Goal: Task Accomplishment & Management: Manage account settings

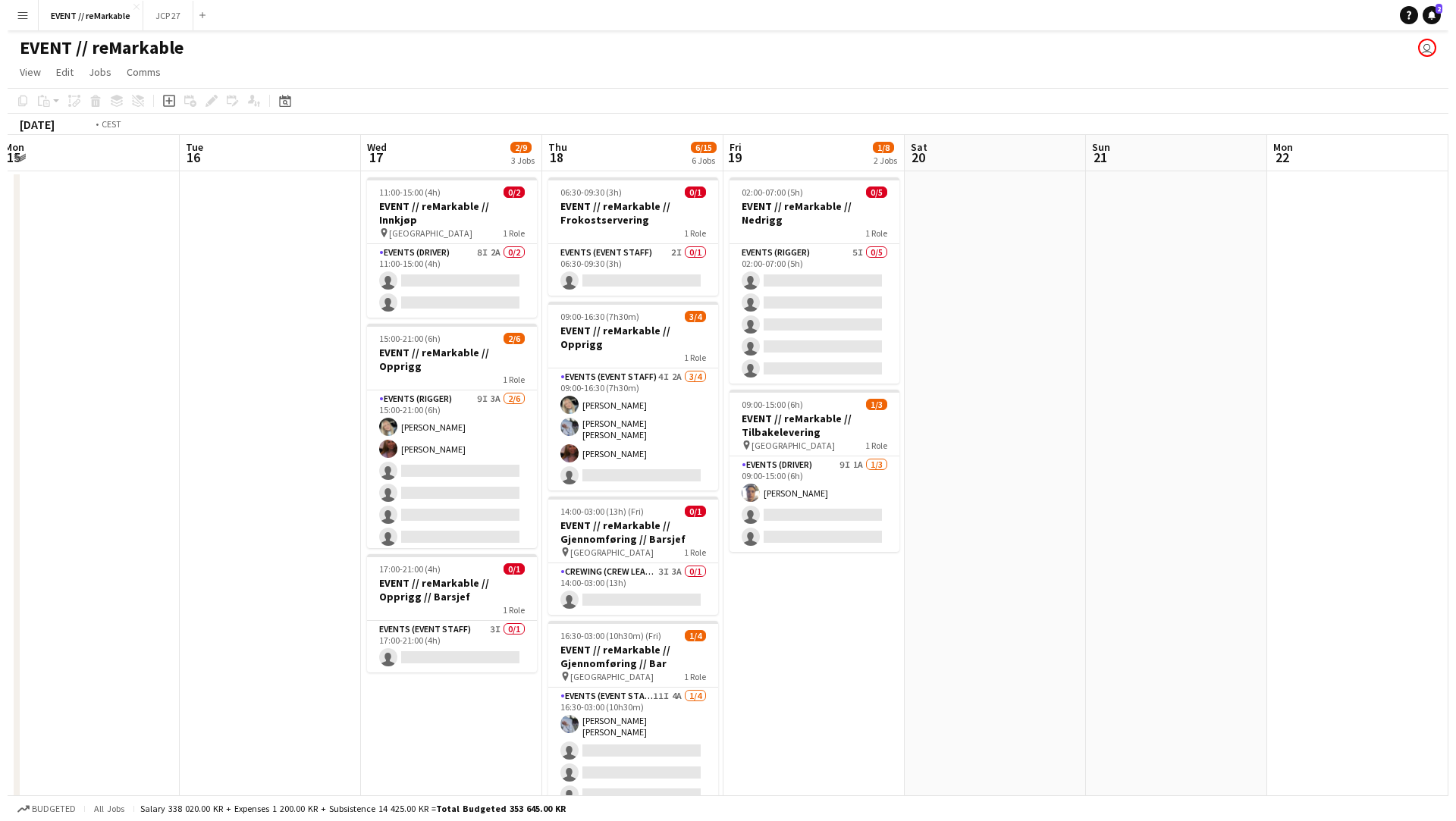
scroll to position [0, 361]
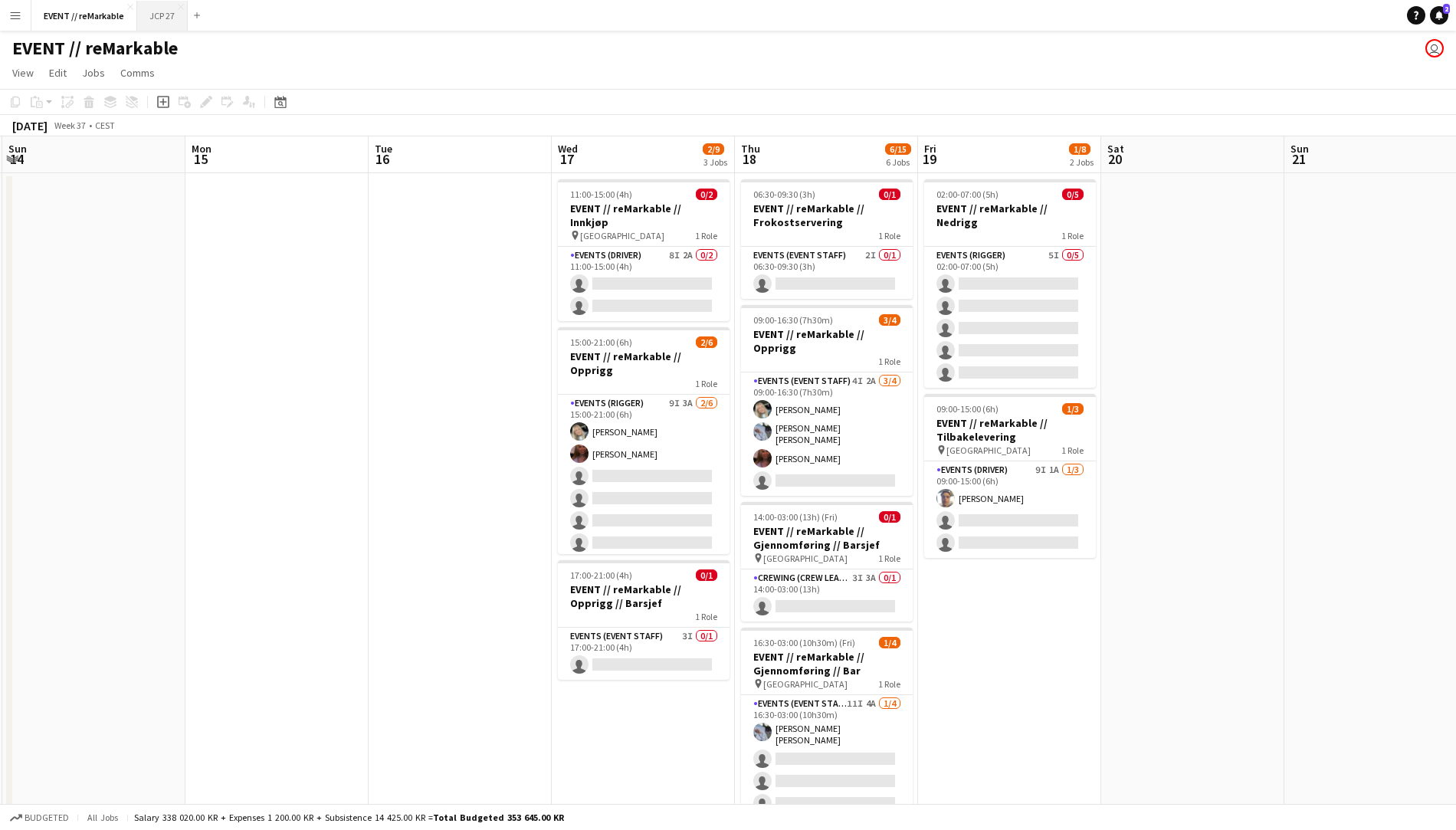
click at [164, 3] on button "JCP 27 Close" at bounding box center [162, 16] width 50 height 30
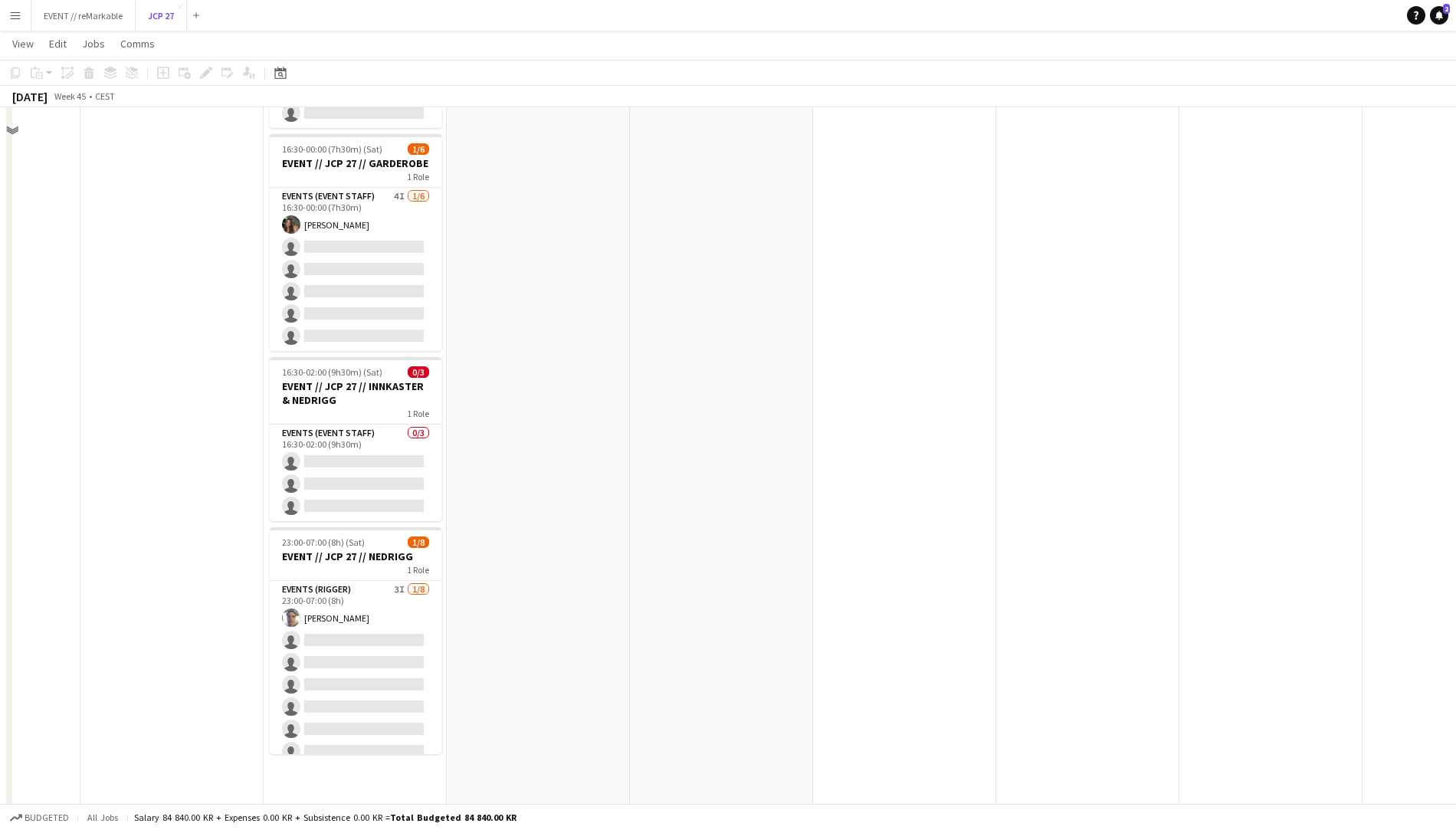
scroll to position [1497, 0]
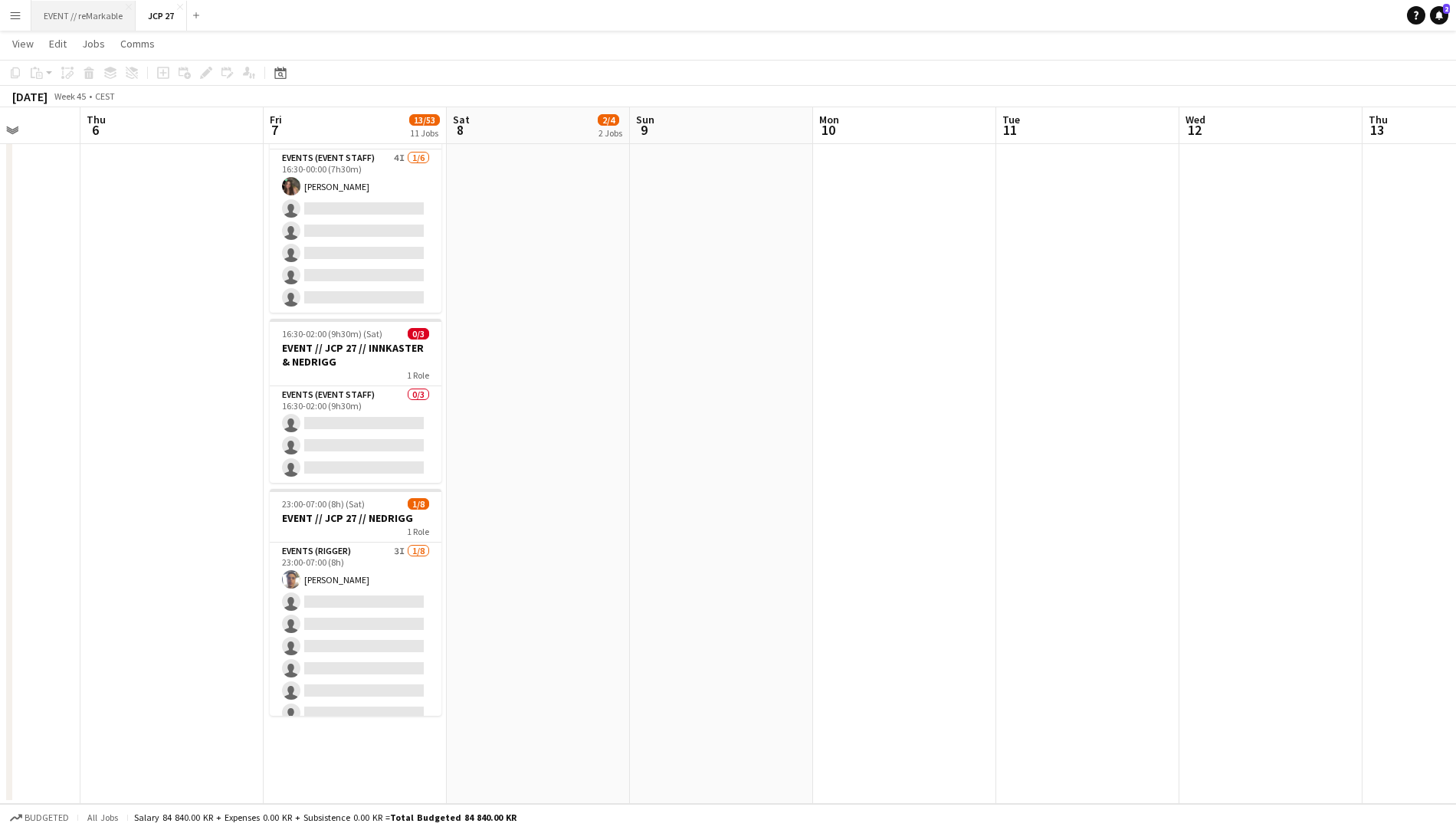
click at [85, 22] on button "EVENT // reMarkable Close" at bounding box center [83, 16] width 104 height 30
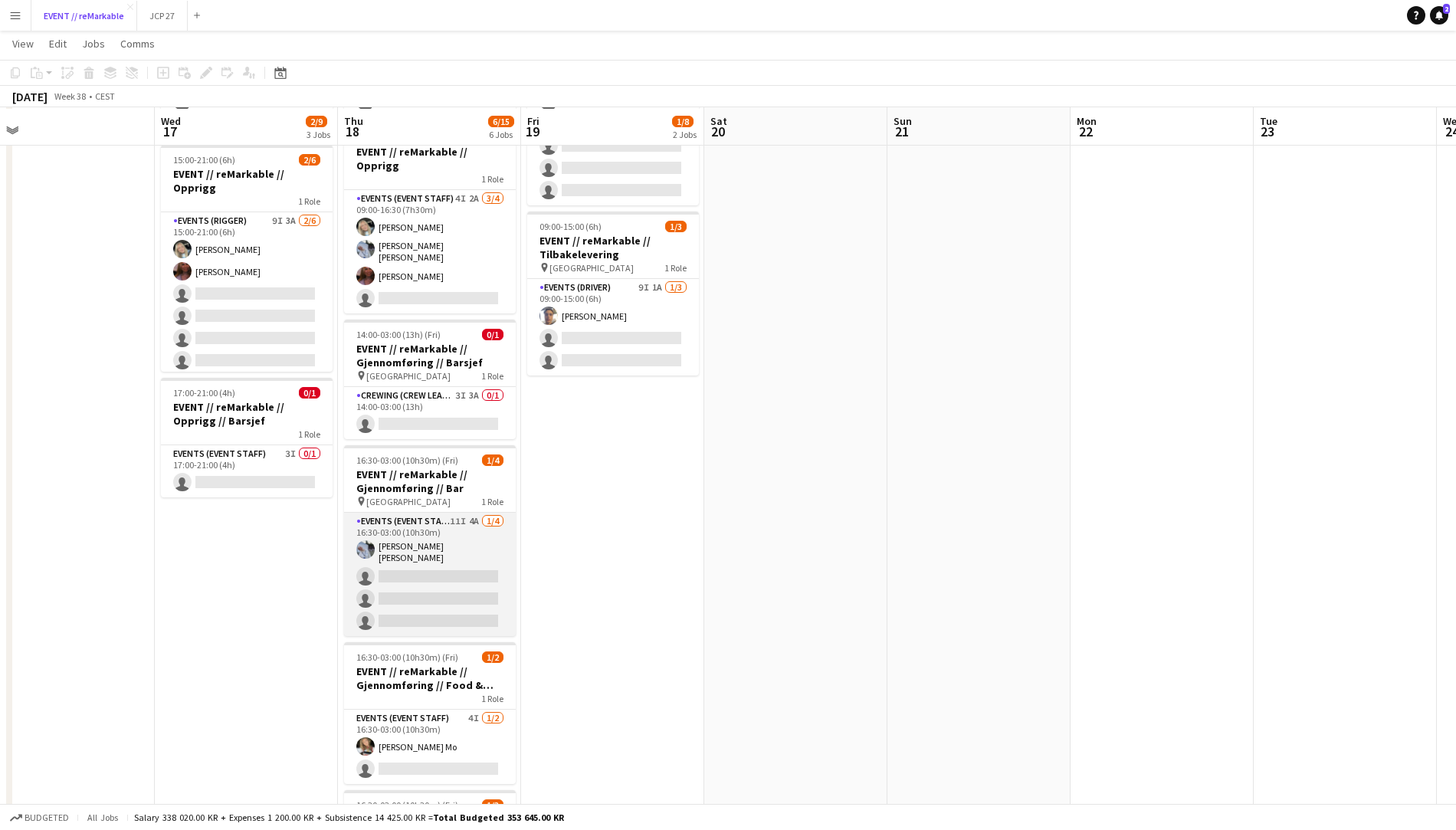
scroll to position [183, 0]
click at [428, 575] on app-card-role "Events (Event Staff) 11I 4A [DATE] 16:30-03:00 (10h30m) [PERSON_NAME] [PERSON_N…" at bounding box center [430, 573] width 171 height 124
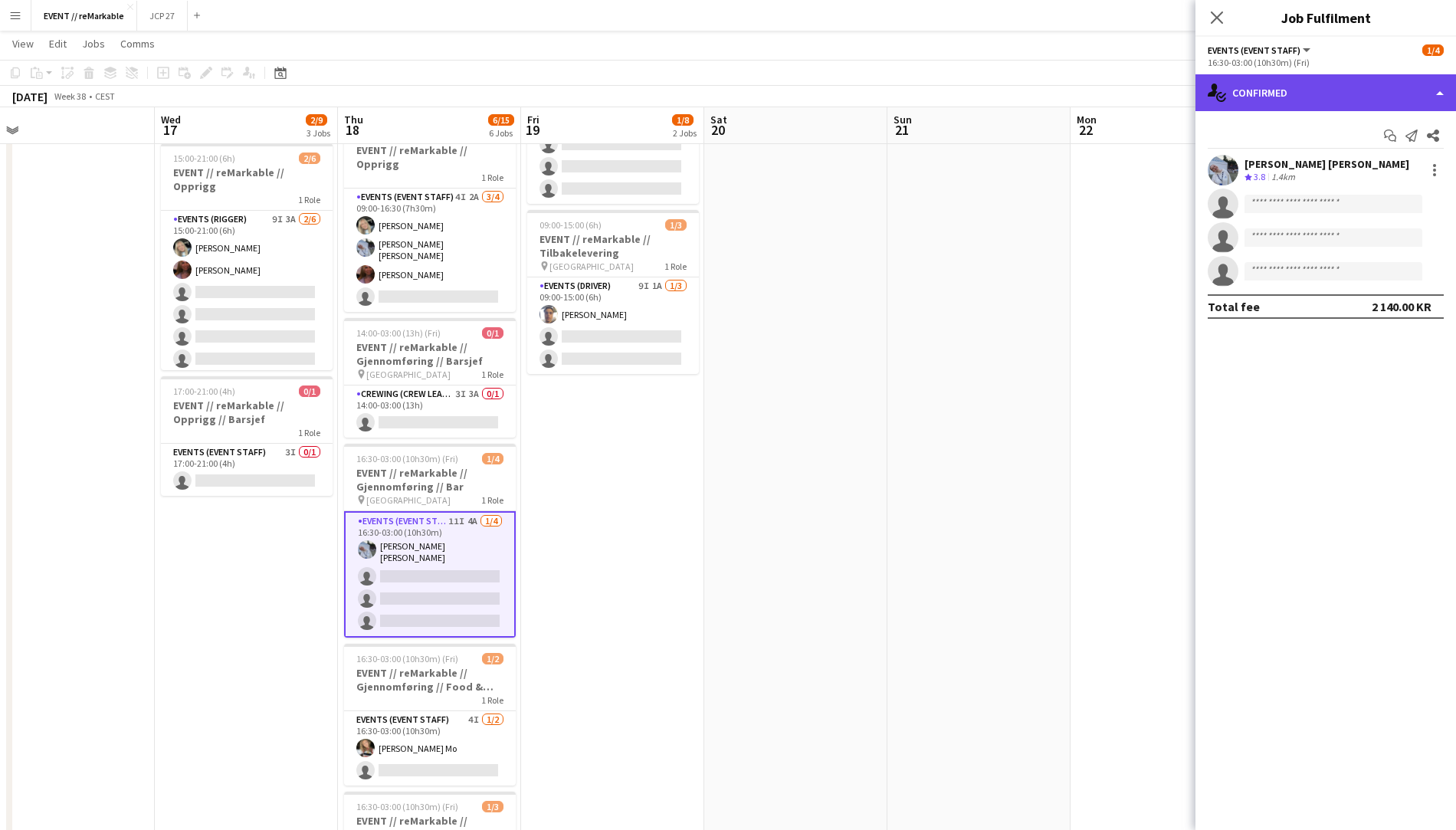
click at [1277, 87] on div "single-neutral-actions-check-2 Confirmed" at bounding box center [1325, 93] width 261 height 36
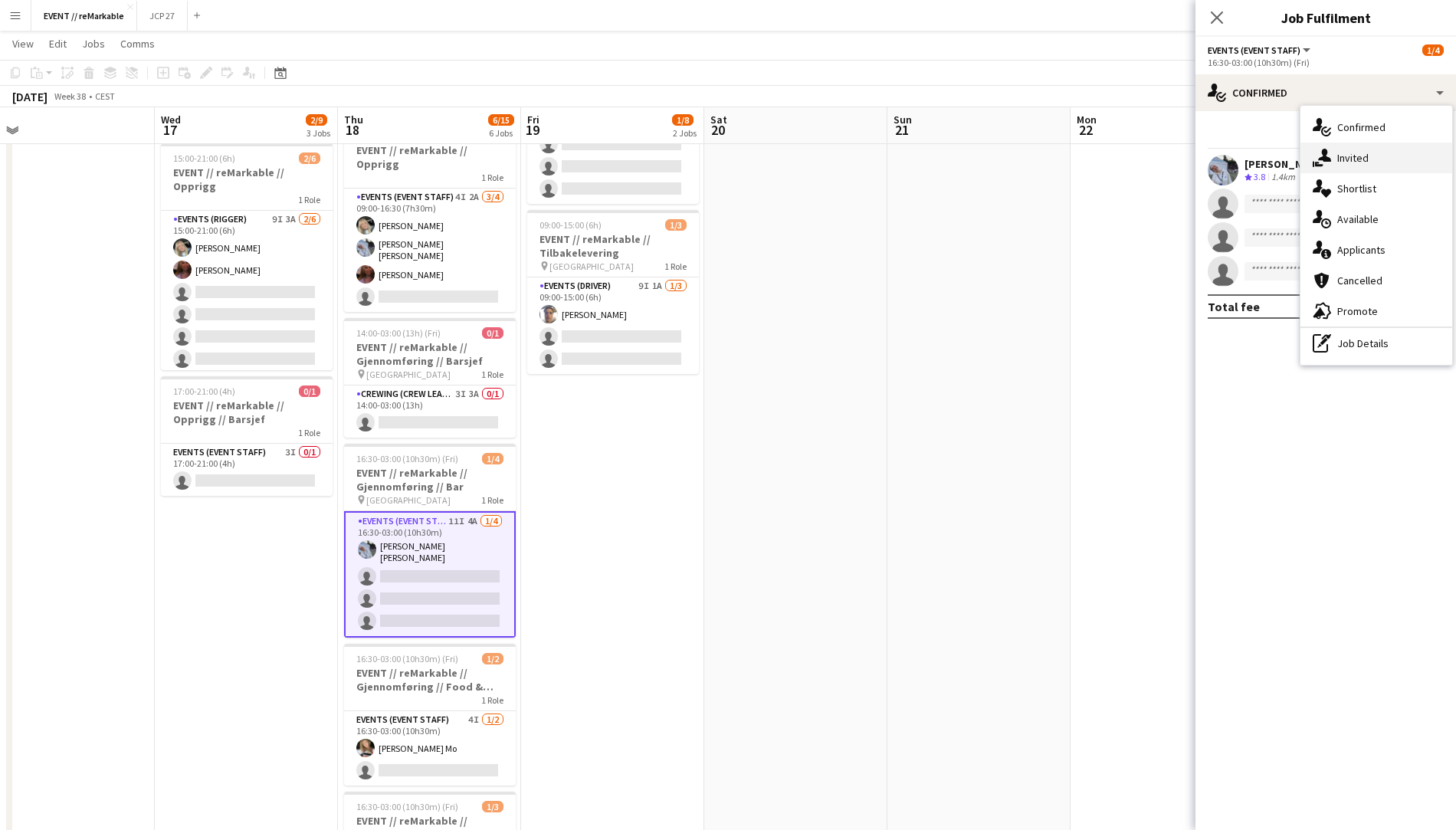
click at [1319, 155] on icon "single-neutral-actions-share-1" at bounding box center [1322, 158] width 18 height 18
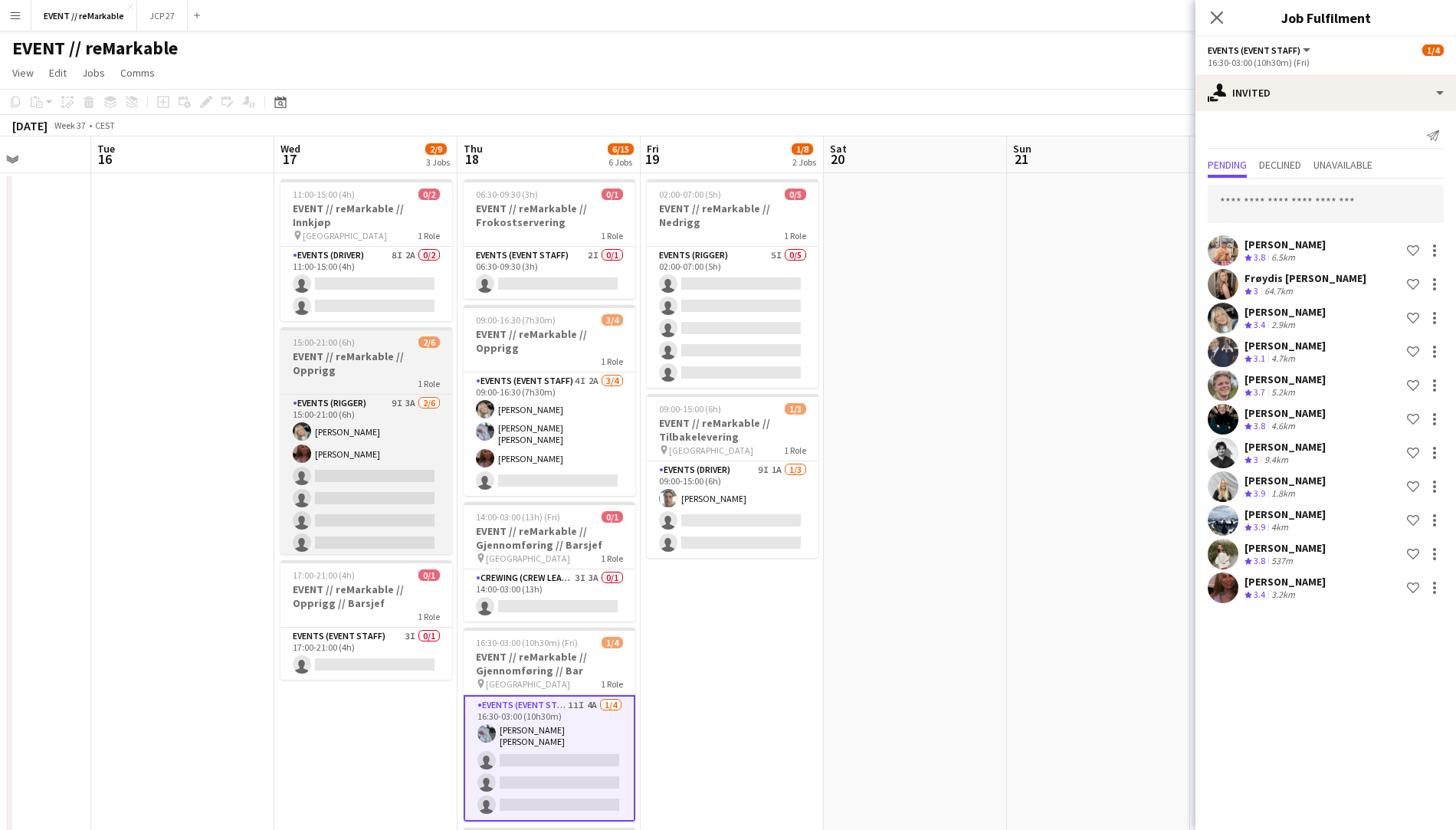
scroll to position [0, 429]
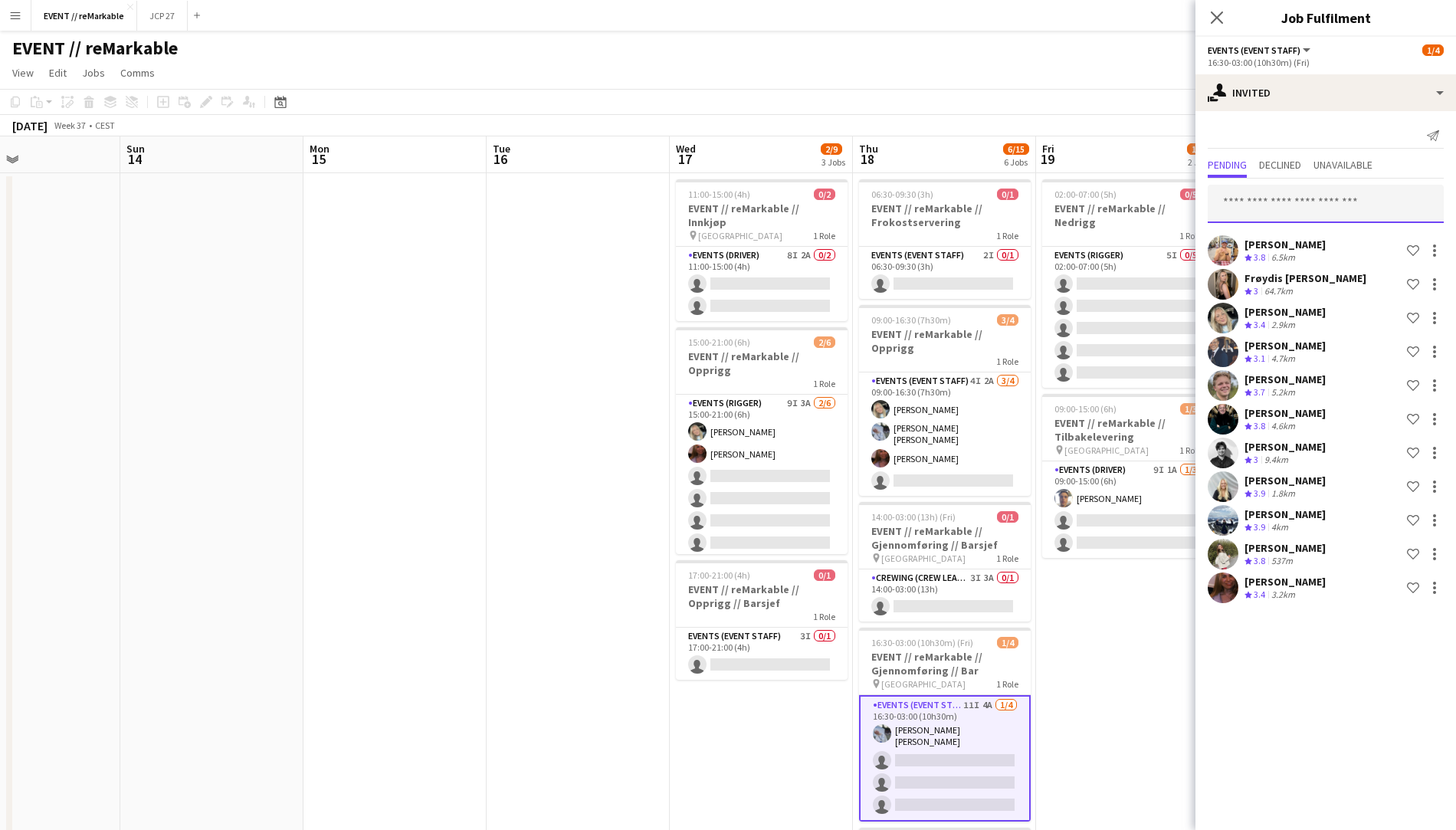
click at [1292, 196] on input "text" at bounding box center [1325, 203] width 236 height 38
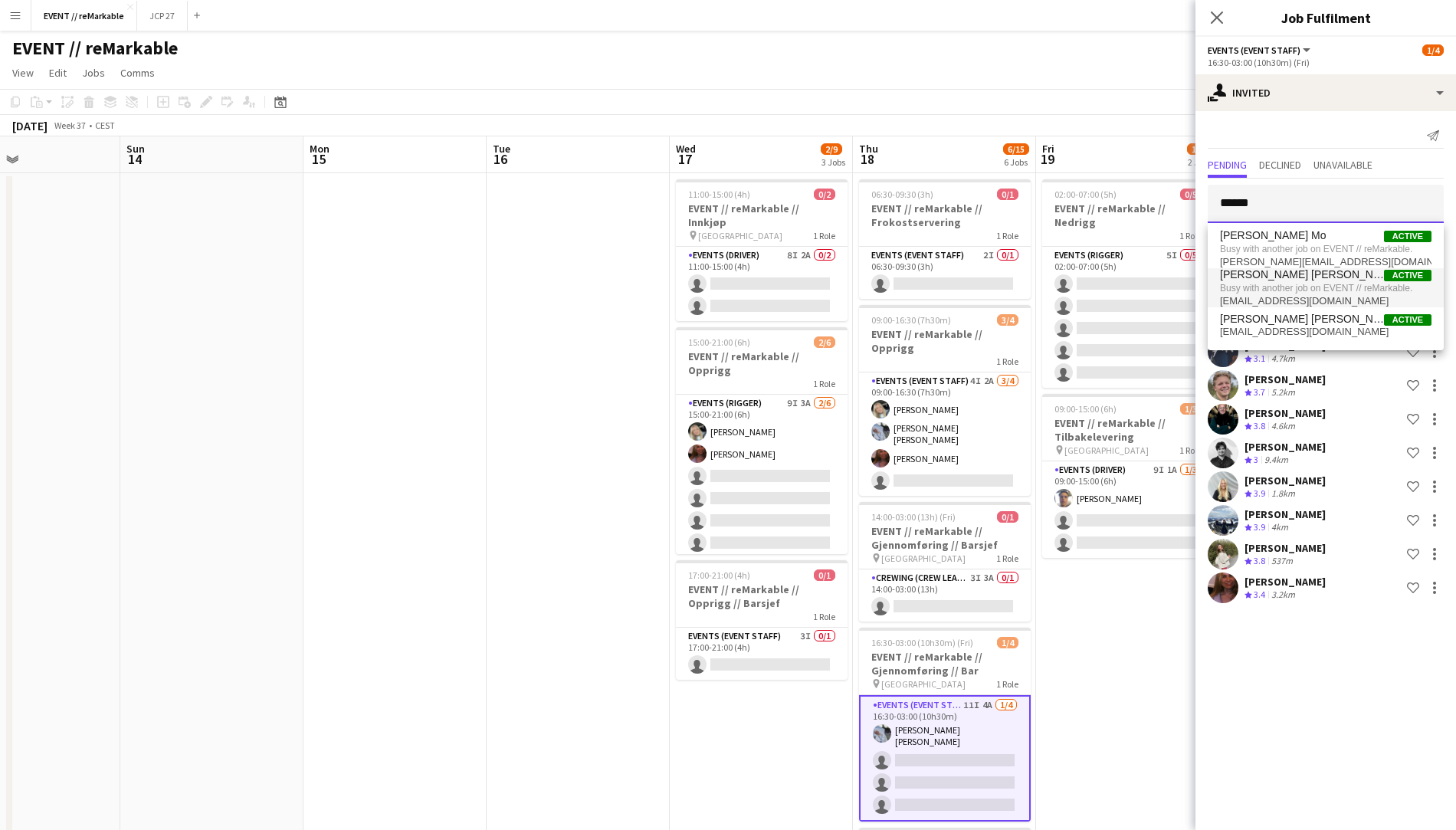
type input "*****"
click at [1317, 275] on span "[PERSON_NAME] [PERSON_NAME]" at bounding box center [1301, 274] width 164 height 13
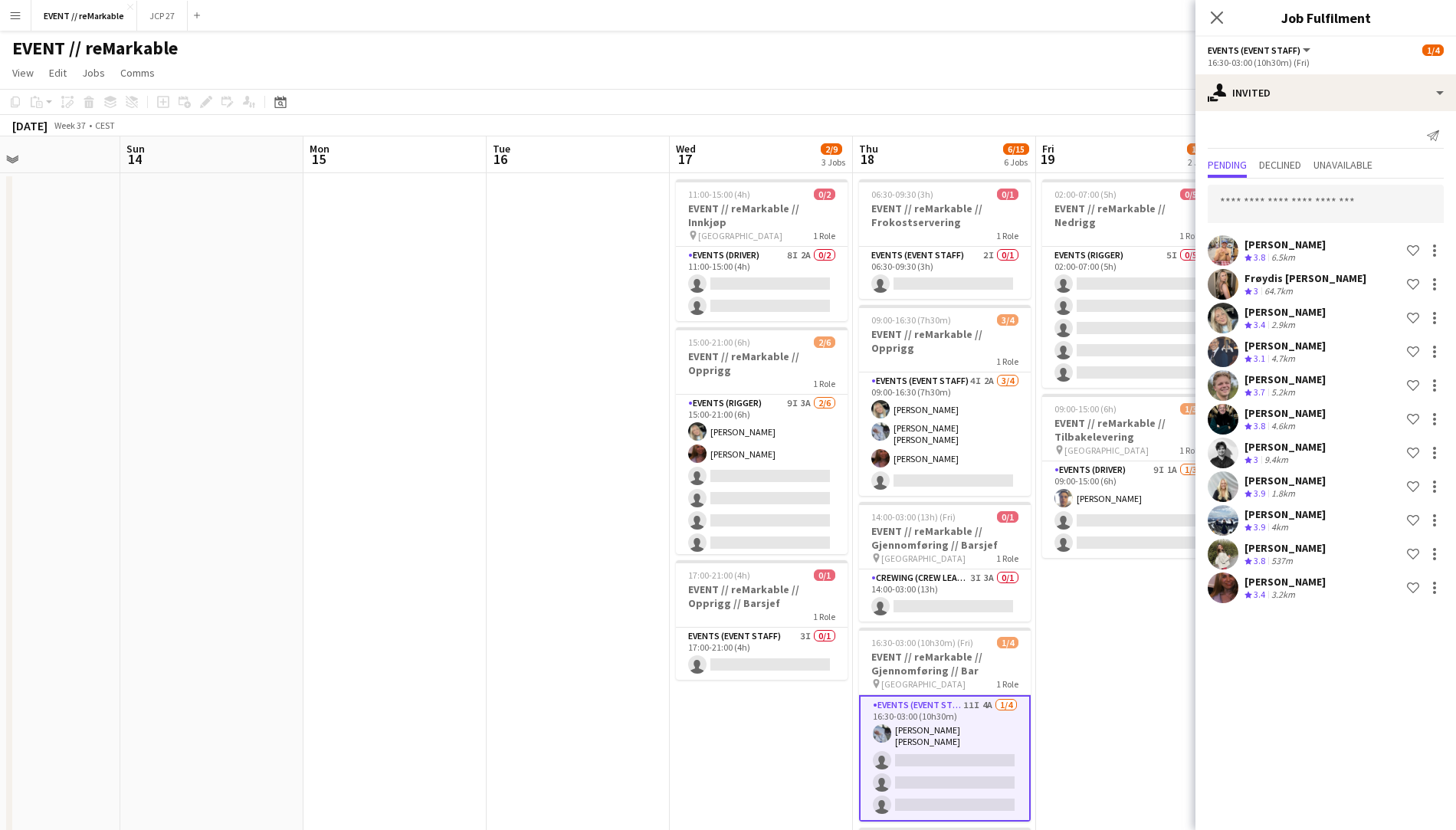
click at [1134, 595] on app-date-cell "02:00-07:00 (5h) 0/5 EVENT // reMarkable // Nedrigg 1 Role Events (Rigger) 5I 0…" at bounding box center [1128, 669] width 184 height 992
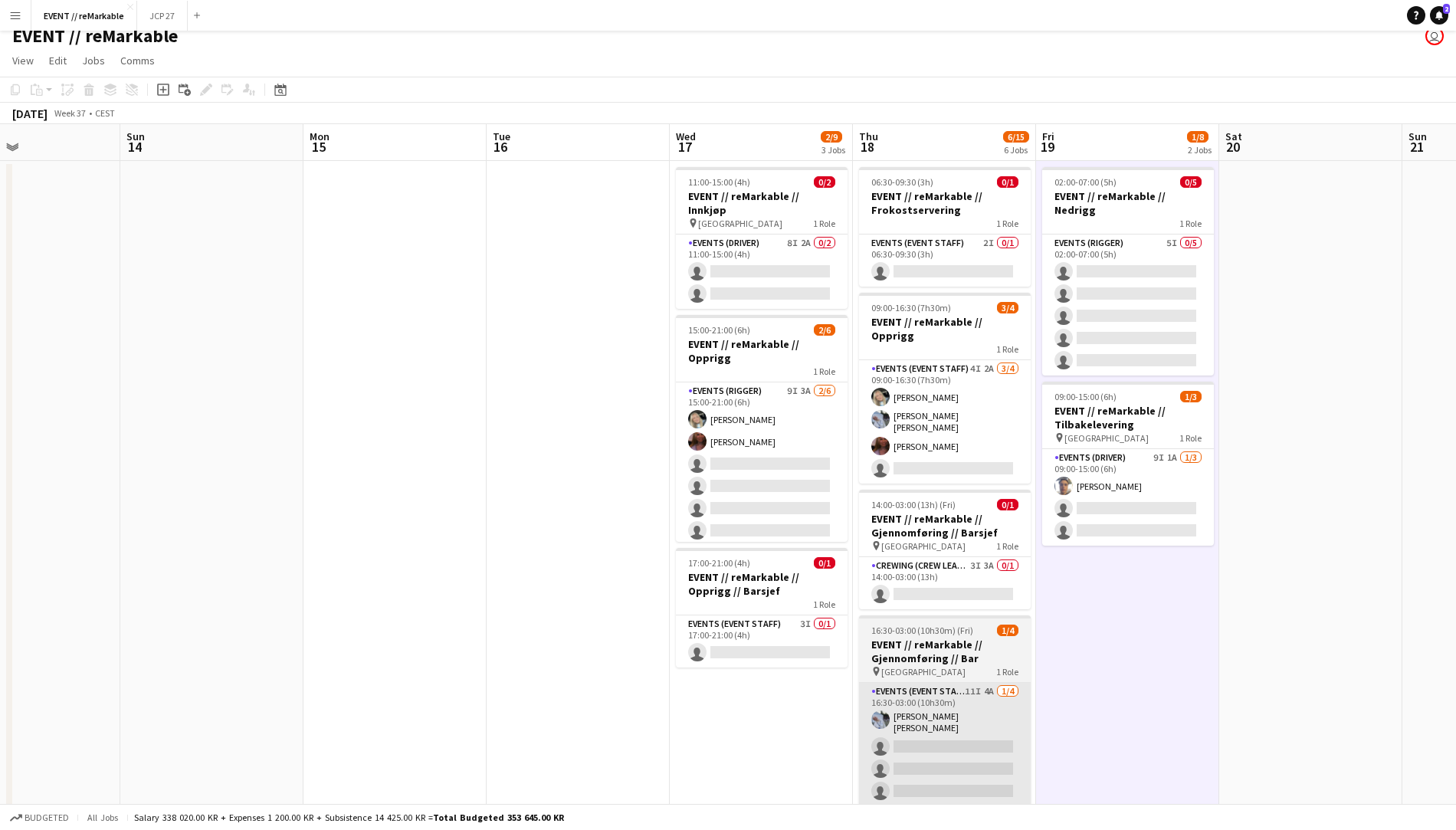
scroll to position [18, 0]
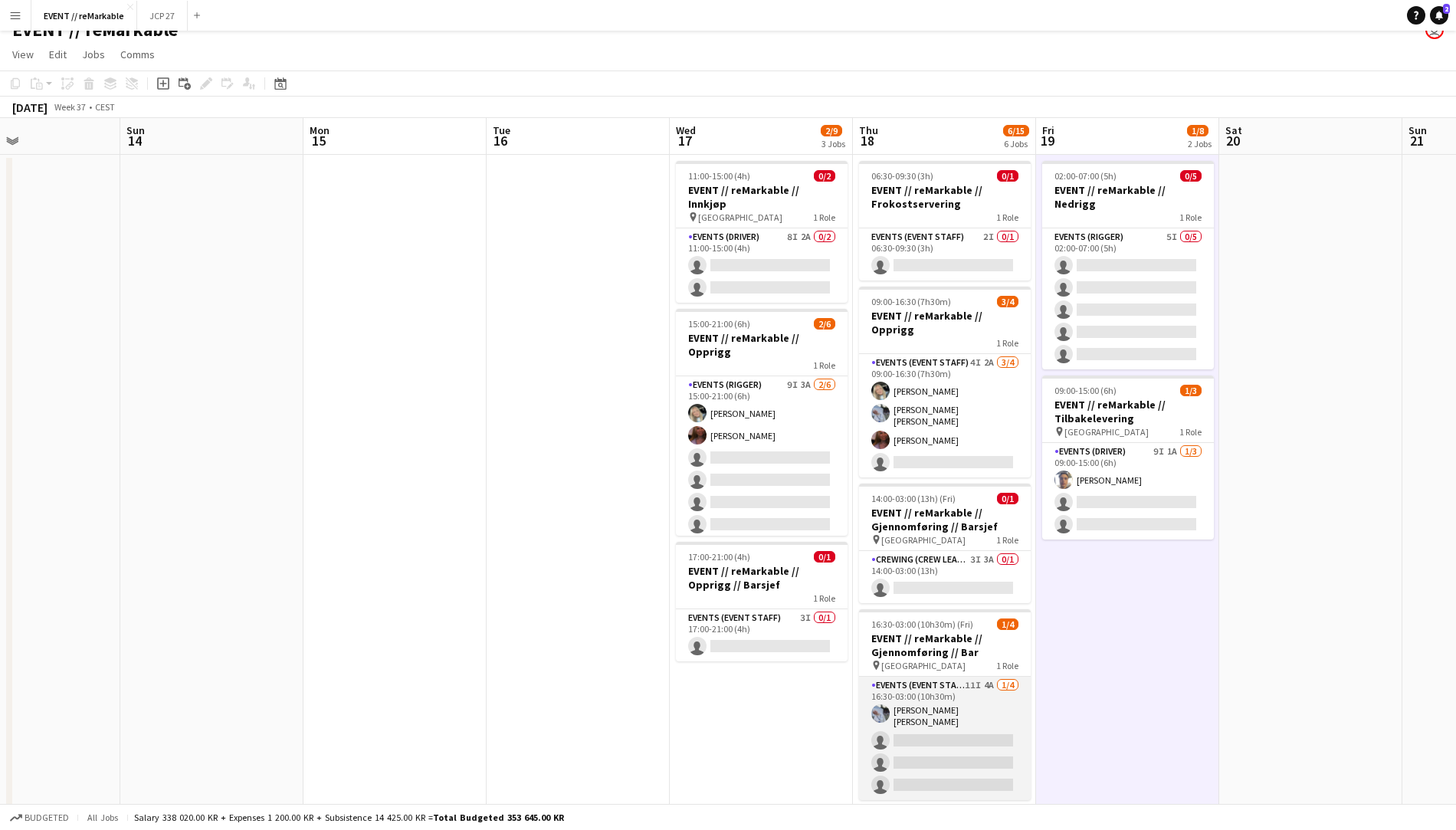
click at [945, 698] on app-card-role "Events (Event Staff) 11I 4A [DATE] 16:30-03:00 (10h30m) [PERSON_NAME] [PERSON_N…" at bounding box center [944, 738] width 171 height 124
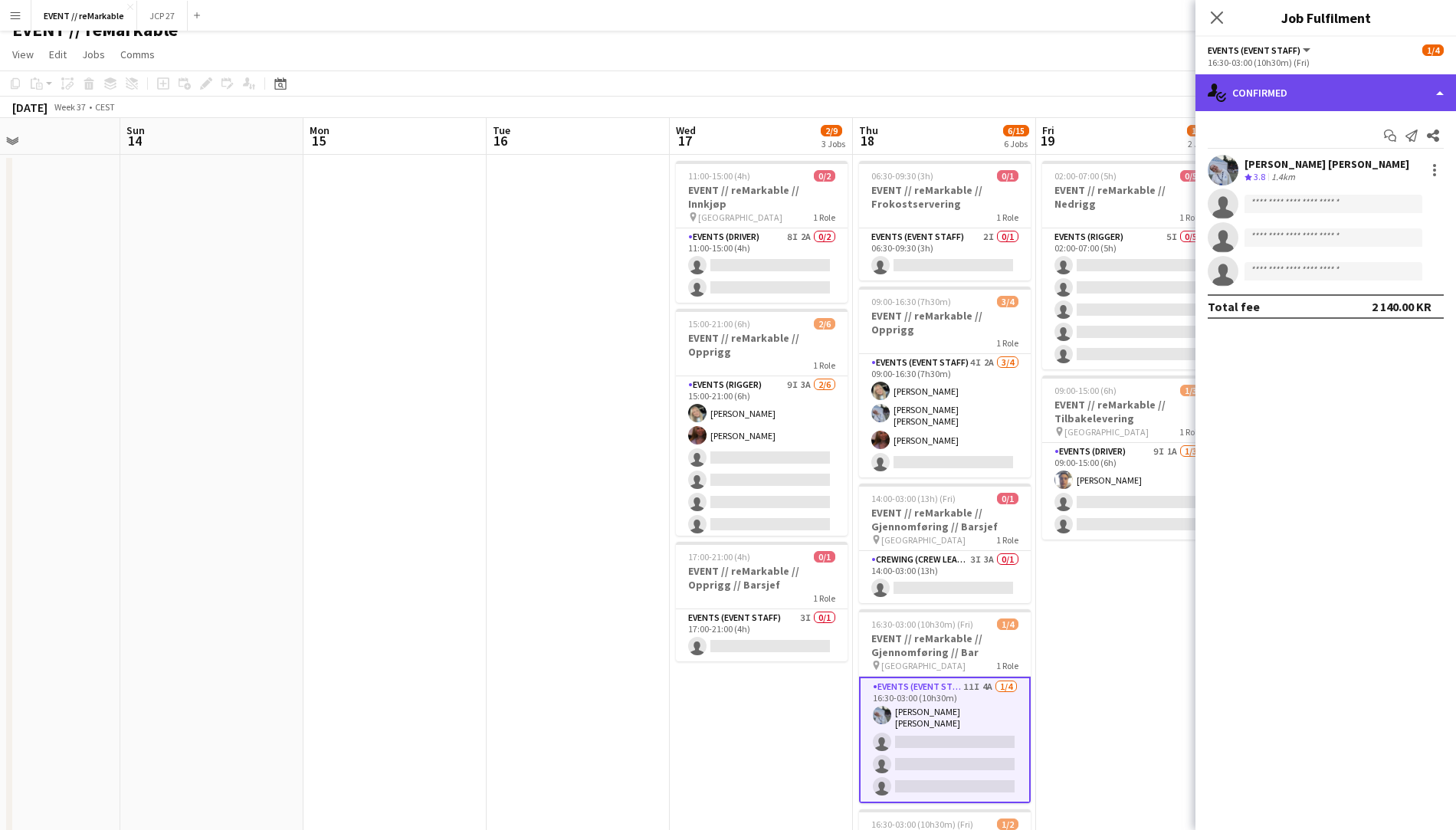
click at [1324, 81] on div "single-neutral-actions-check-2 Confirmed" at bounding box center [1325, 93] width 261 height 36
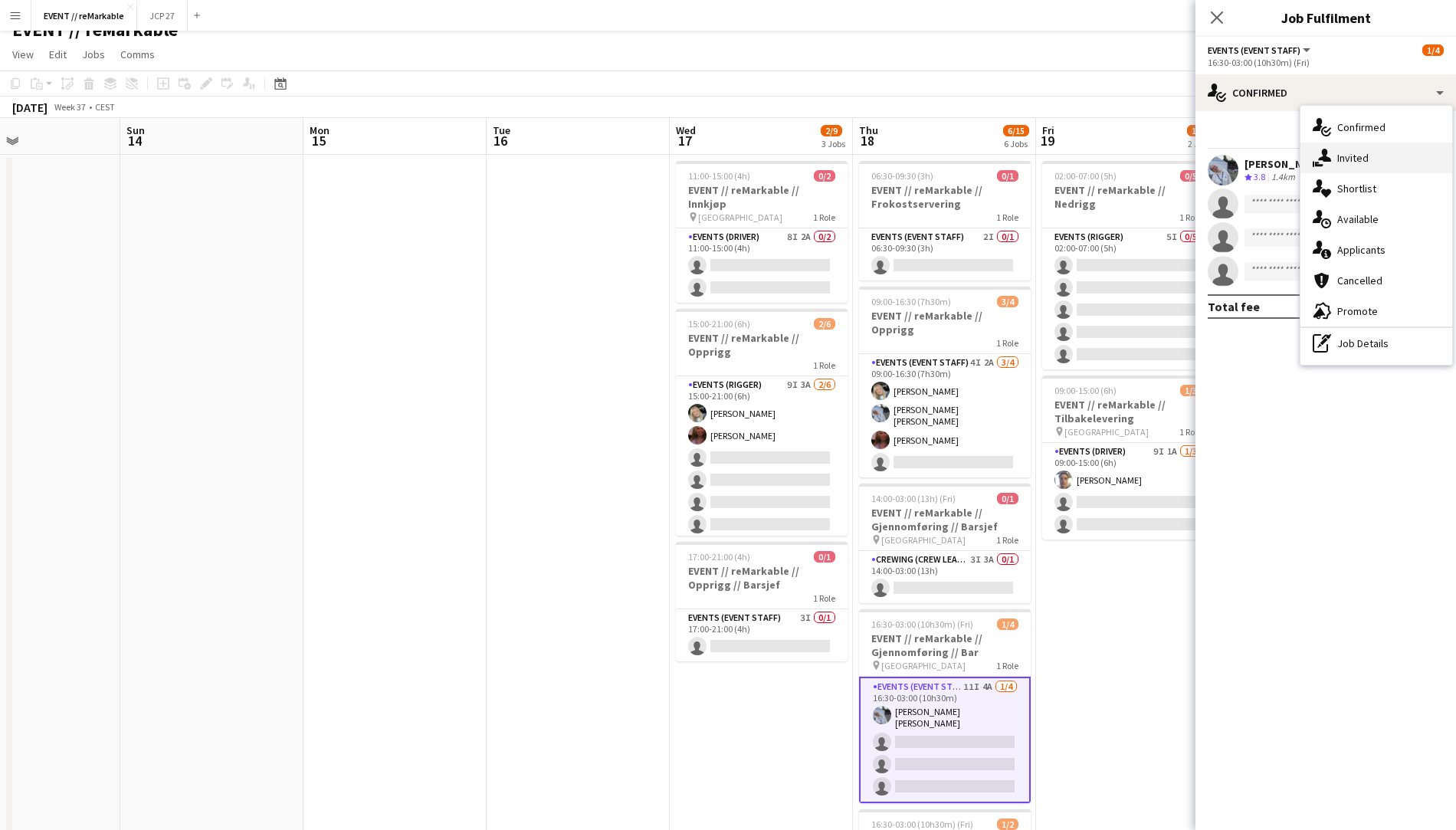
click at [1342, 157] on div "single-neutral-actions-share-1 Invited" at bounding box center [1375, 158] width 151 height 30
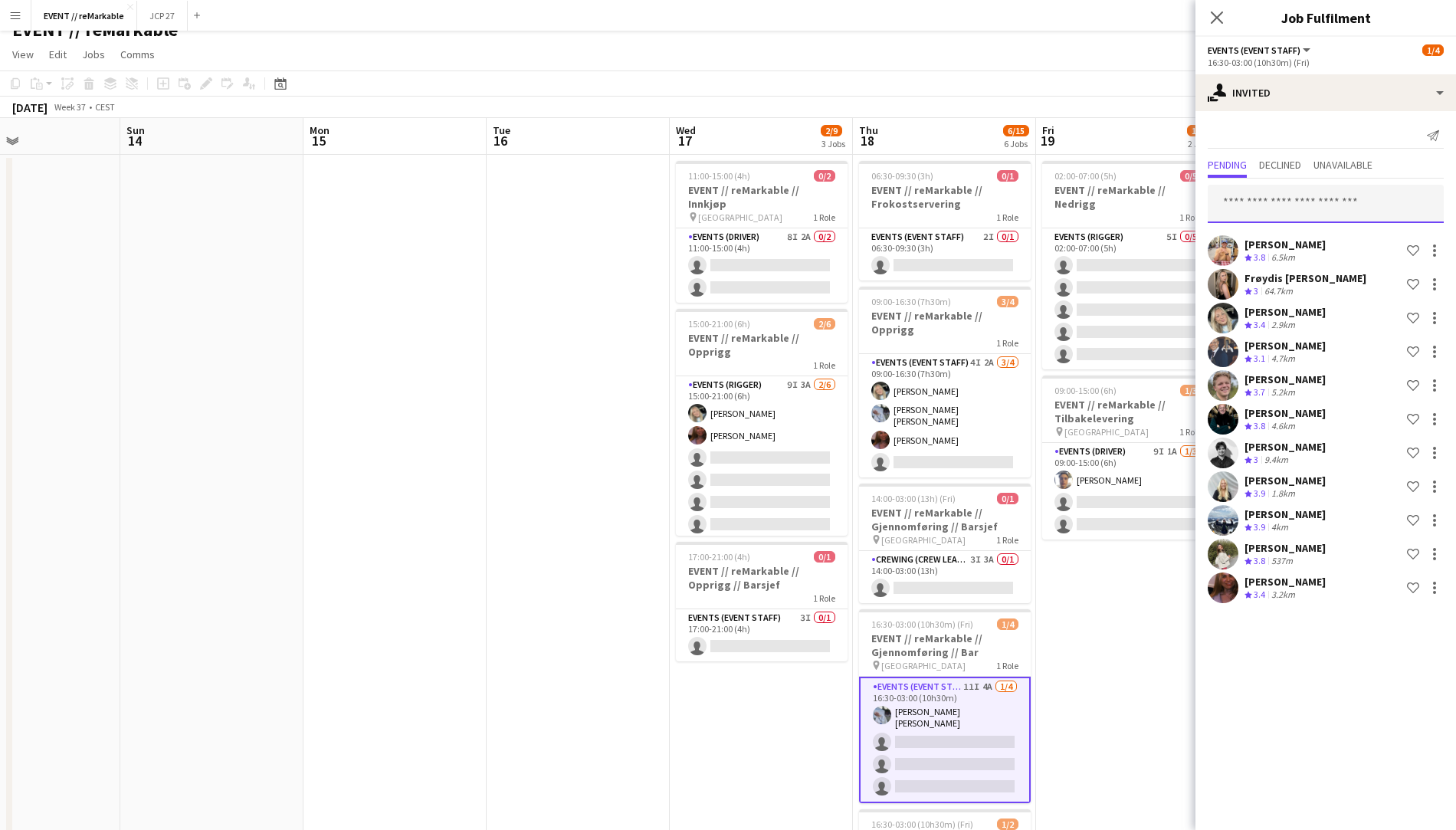
click at [1310, 203] on input "text" at bounding box center [1325, 203] width 236 height 38
